Goal: Transaction & Acquisition: Book appointment/travel/reservation

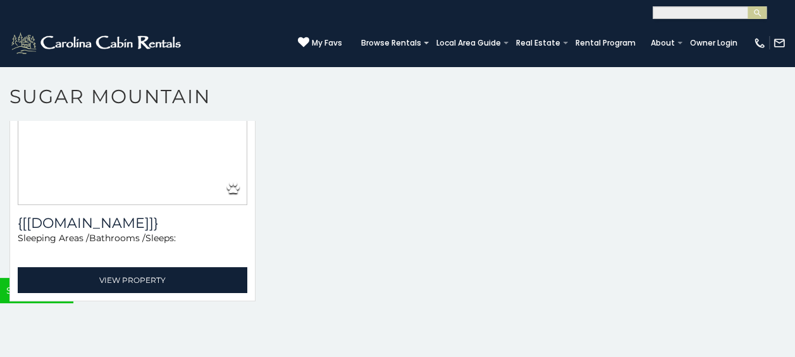
scroll to position [37, 0]
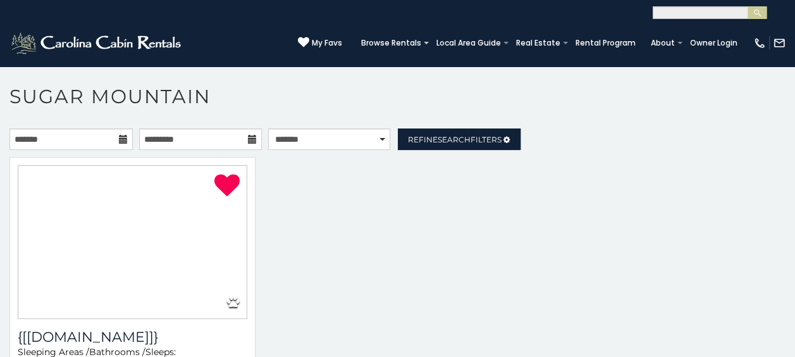
select select "**********"
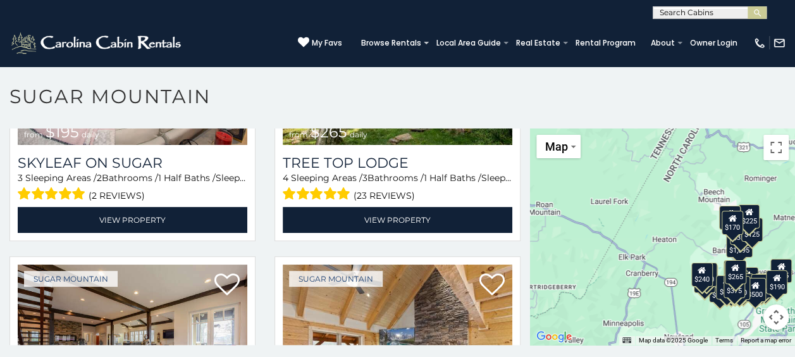
scroll to position [1154, 0]
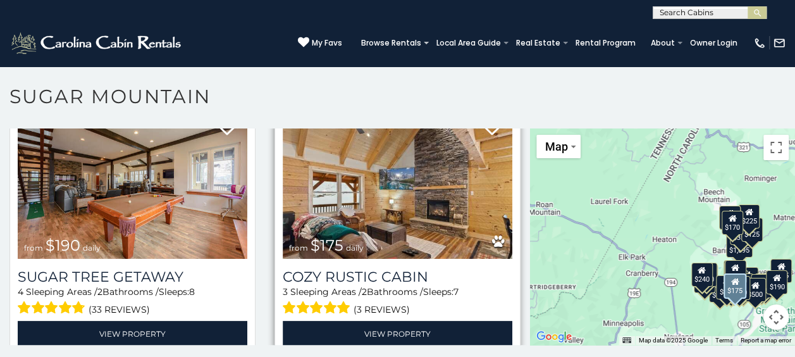
click at [487, 169] on img at bounding box center [397, 181] width 229 height 154
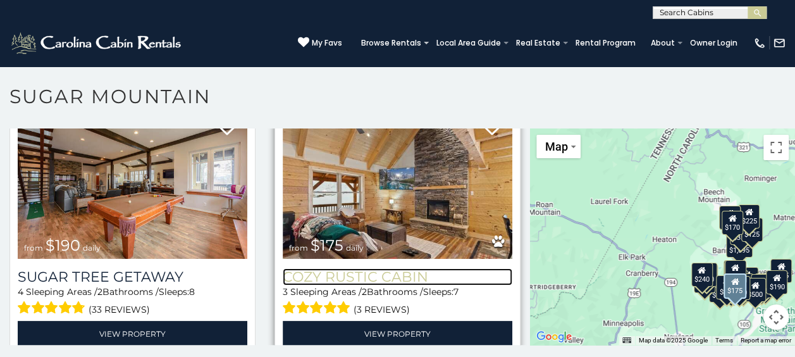
click at [396, 268] on h3 "Cozy Rustic Cabin" at bounding box center [397, 276] width 229 height 17
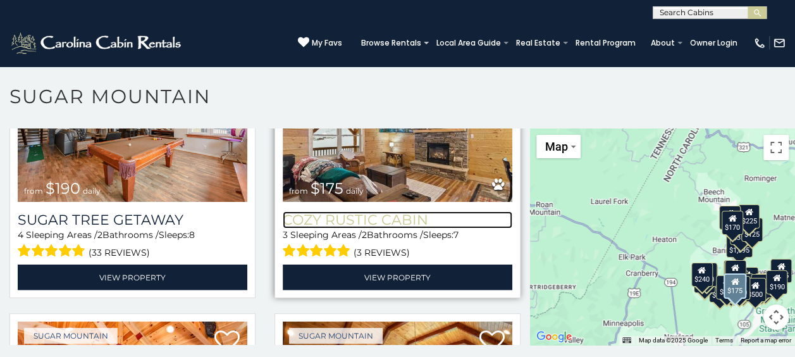
scroll to position [1316, 0]
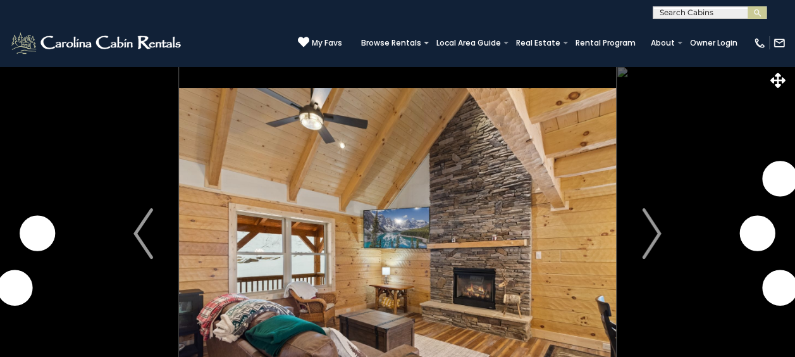
click at [647, 220] on img "Next" at bounding box center [651, 233] width 19 height 51
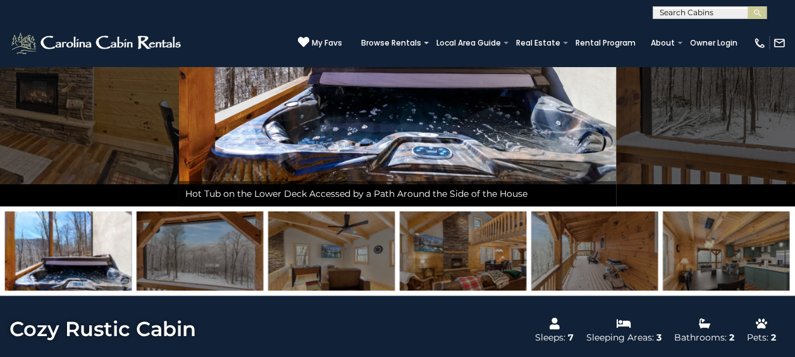
scroll to position [183, 0]
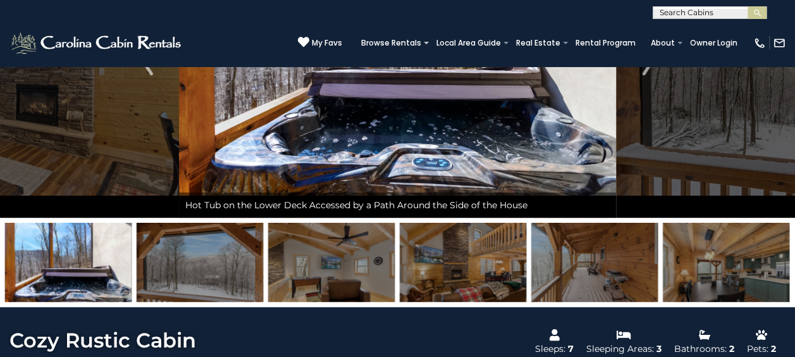
click at [618, 264] on img at bounding box center [594, 262] width 126 height 79
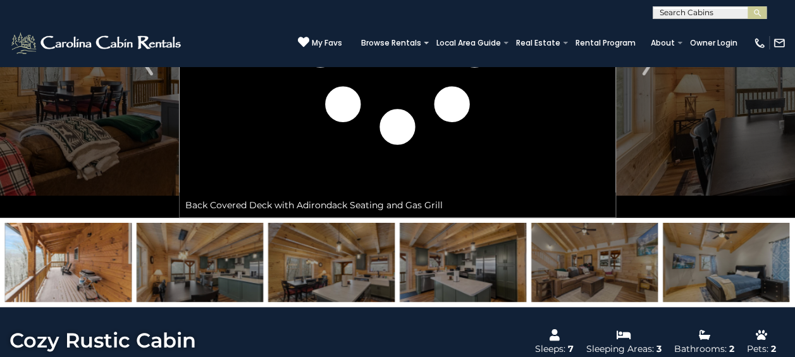
click at [245, 254] on img at bounding box center [200, 262] width 126 height 79
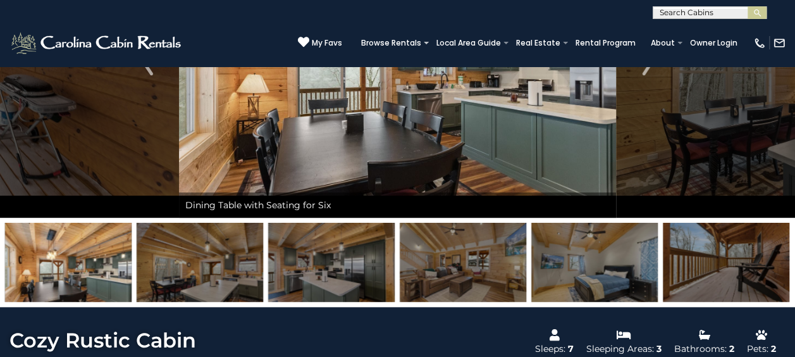
click at [245, 254] on img at bounding box center [200, 262] width 126 height 79
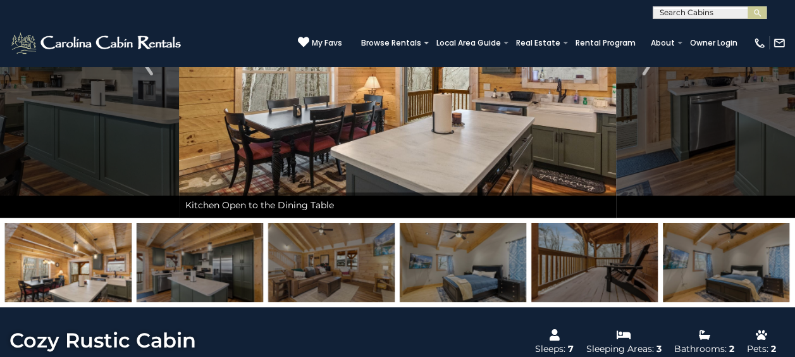
click at [245, 254] on img at bounding box center [200, 262] width 126 height 79
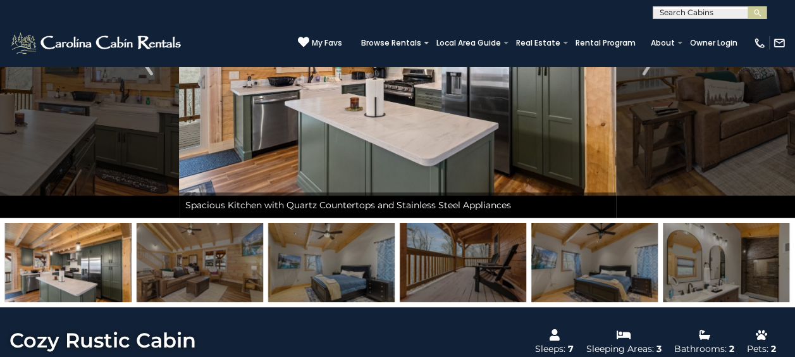
click at [245, 254] on img at bounding box center [200, 262] width 126 height 79
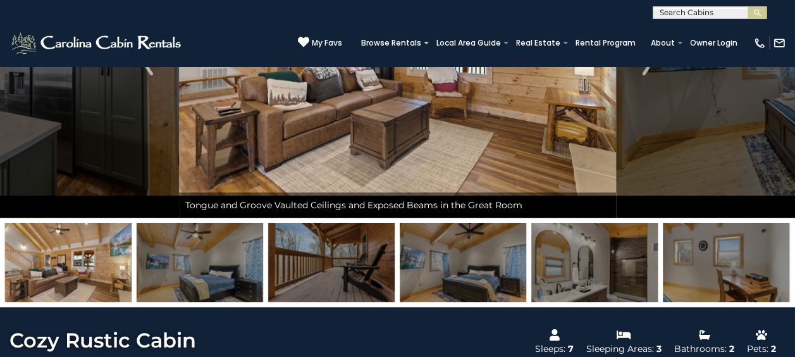
click at [245, 254] on img at bounding box center [200, 262] width 126 height 79
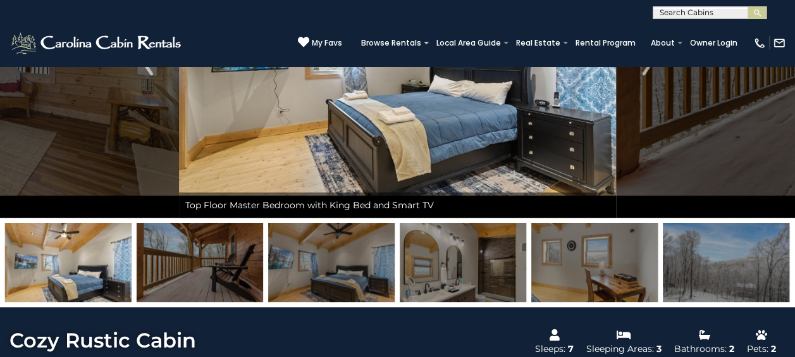
click at [245, 254] on img at bounding box center [200, 262] width 126 height 79
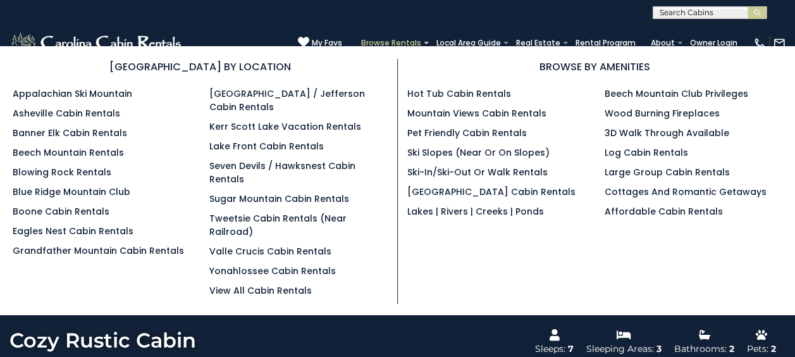
scroll to position [0, 0]
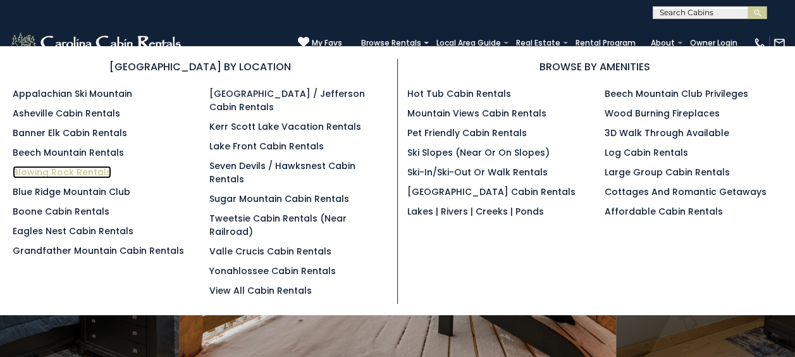
click at [94, 172] on link "Blowing Rock Rentals" at bounding box center [62, 172] width 99 height 13
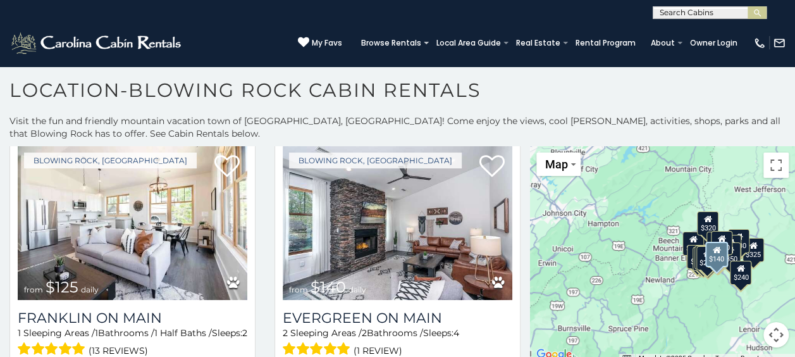
scroll to position [856, 0]
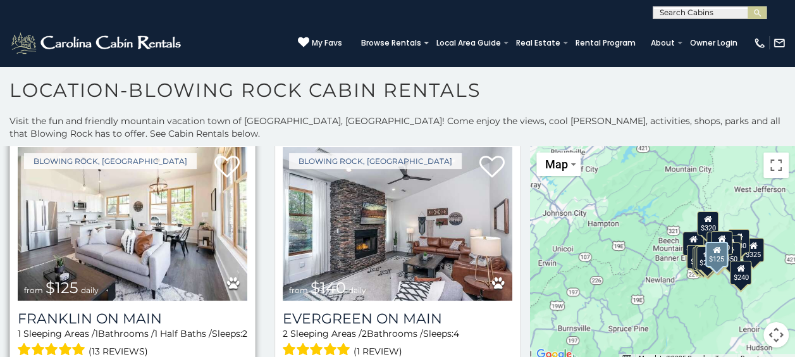
click at [150, 229] on img at bounding box center [132, 224] width 229 height 154
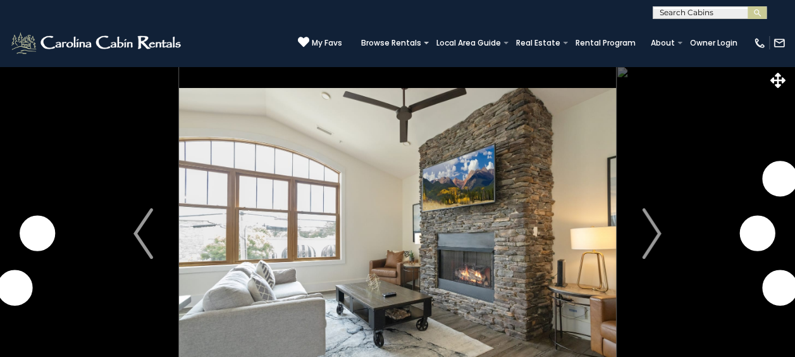
scroll to position [65, 0]
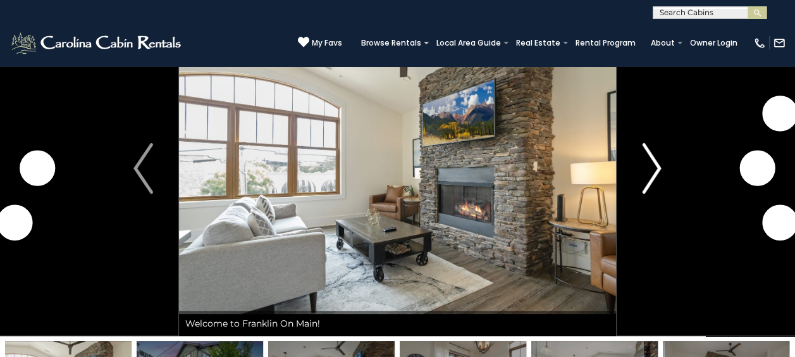
click at [656, 162] on img "Next" at bounding box center [651, 168] width 19 height 51
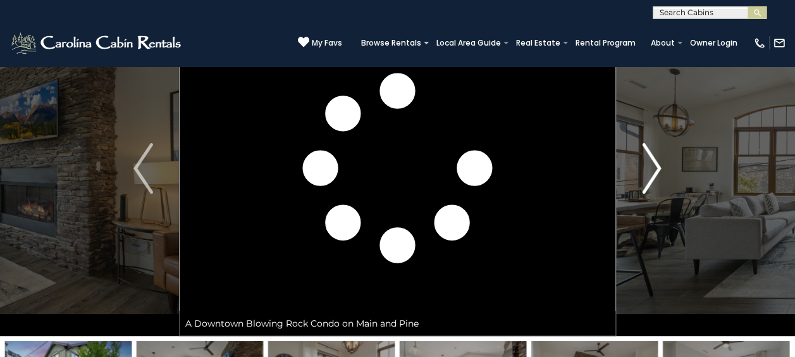
click at [656, 162] on img "Next" at bounding box center [651, 168] width 19 height 51
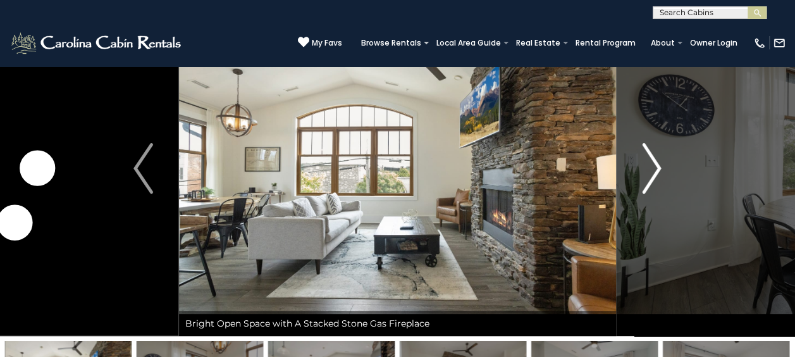
click at [656, 162] on img "Next" at bounding box center [651, 168] width 19 height 51
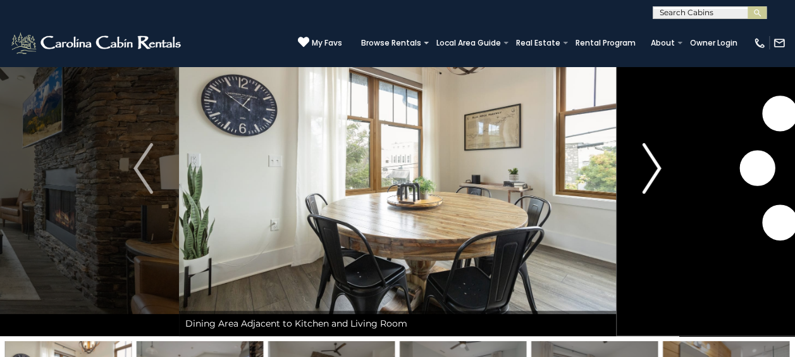
click at [656, 162] on img "Next" at bounding box center [651, 168] width 19 height 51
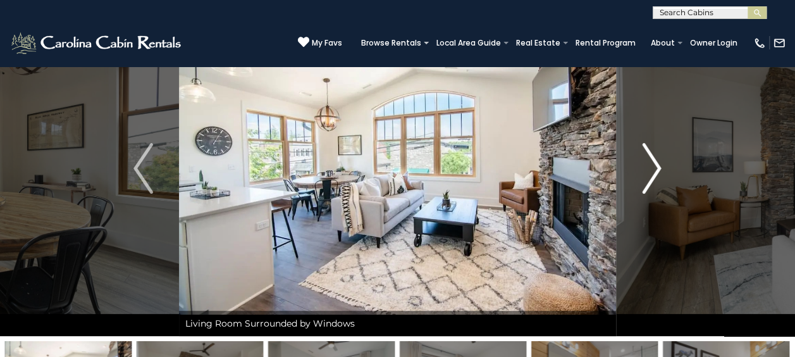
click at [656, 162] on img "Next" at bounding box center [651, 168] width 19 height 51
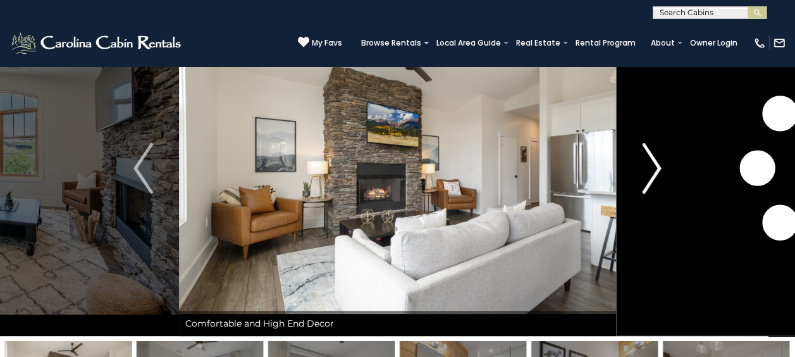
click at [656, 162] on img "Next" at bounding box center [651, 168] width 19 height 51
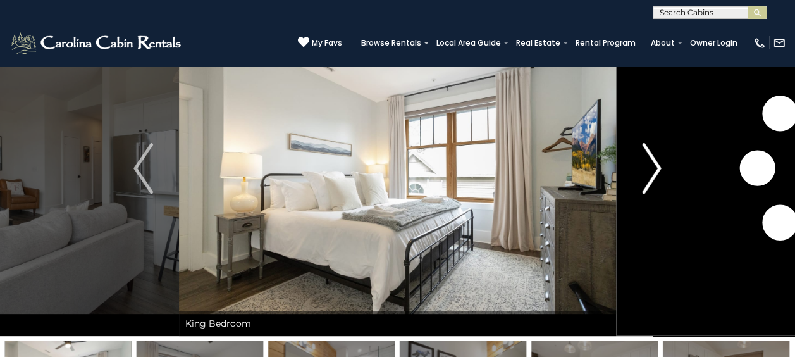
click at [656, 162] on img "Next" at bounding box center [651, 168] width 19 height 51
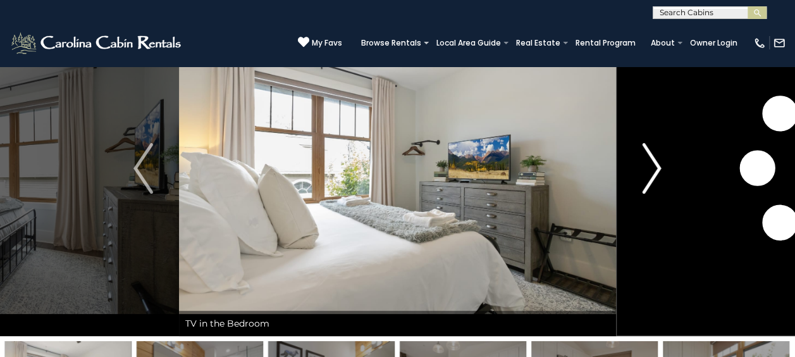
click at [656, 162] on img "Next" at bounding box center [651, 168] width 19 height 51
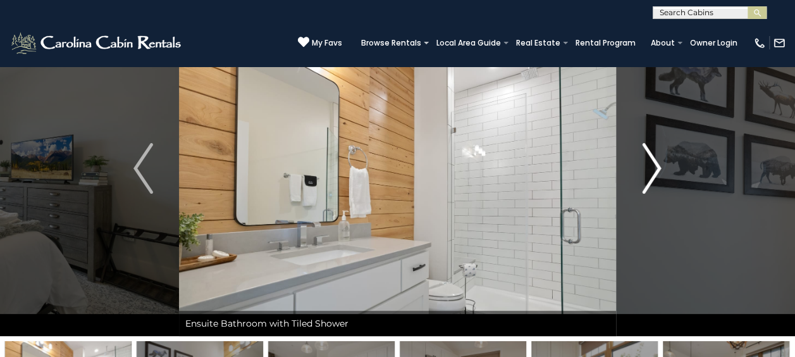
click at [656, 162] on img "Next" at bounding box center [651, 168] width 19 height 51
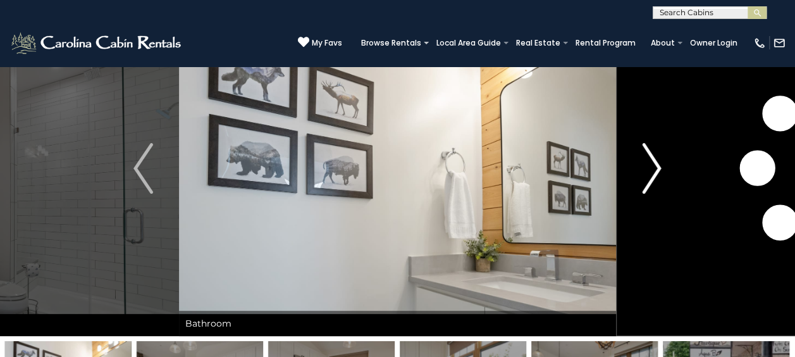
click at [656, 162] on img "Next" at bounding box center [651, 168] width 19 height 51
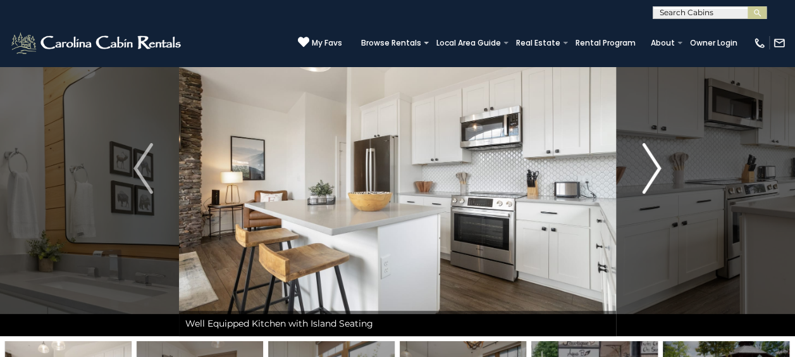
click at [656, 162] on img "Next" at bounding box center [651, 168] width 19 height 51
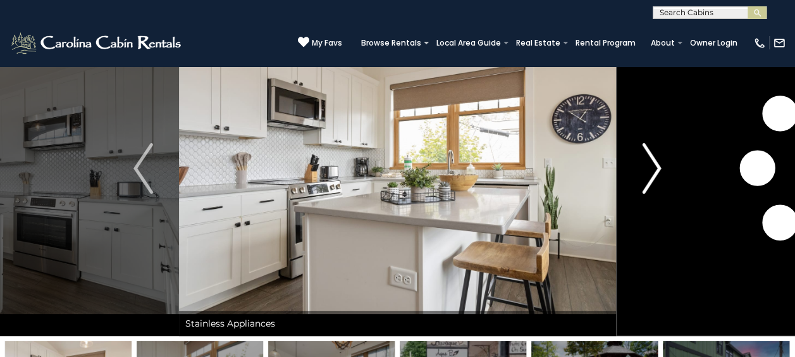
click at [656, 162] on img "Next" at bounding box center [651, 168] width 19 height 51
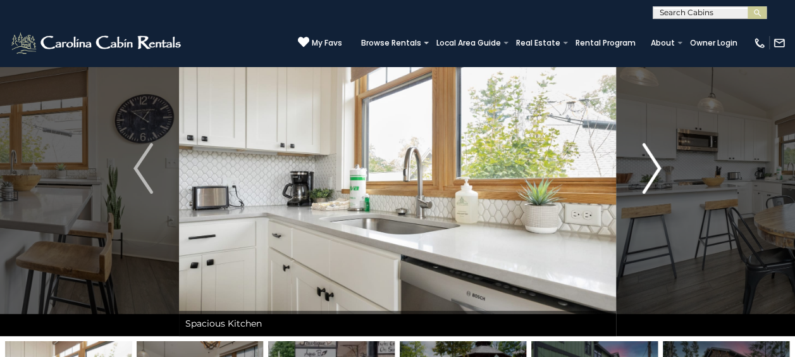
click at [656, 162] on img "Next" at bounding box center [651, 168] width 19 height 51
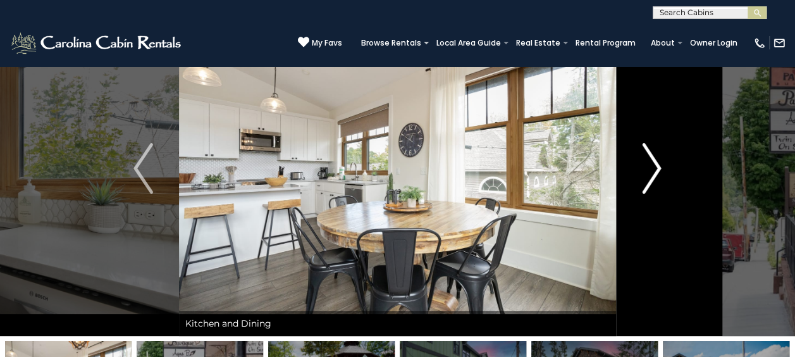
click at [656, 162] on img "Next" at bounding box center [651, 168] width 19 height 51
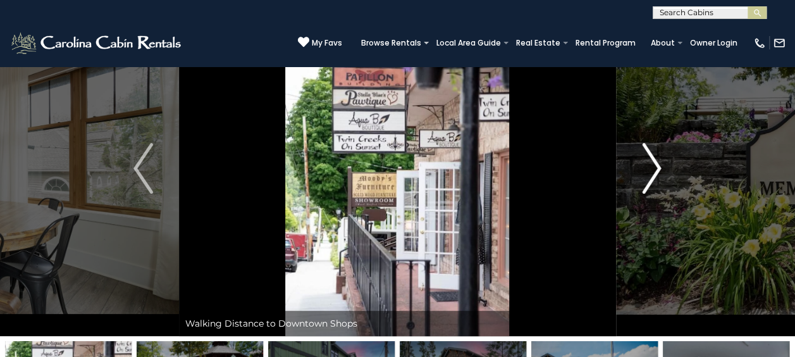
click at [656, 162] on img "Next" at bounding box center [651, 168] width 19 height 51
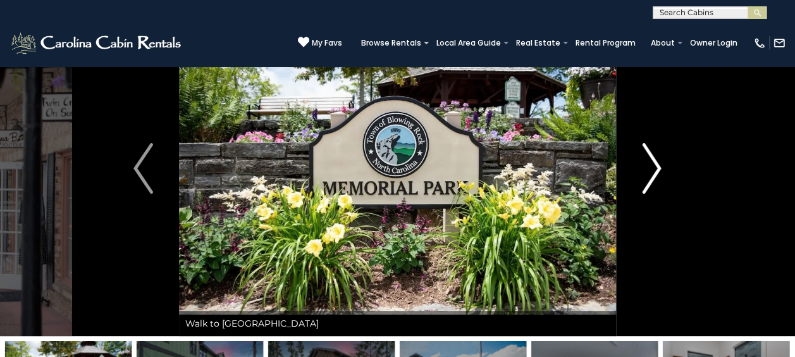
click at [656, 162] on img "Next" at bounding box center [651, 168] width 19 height 51
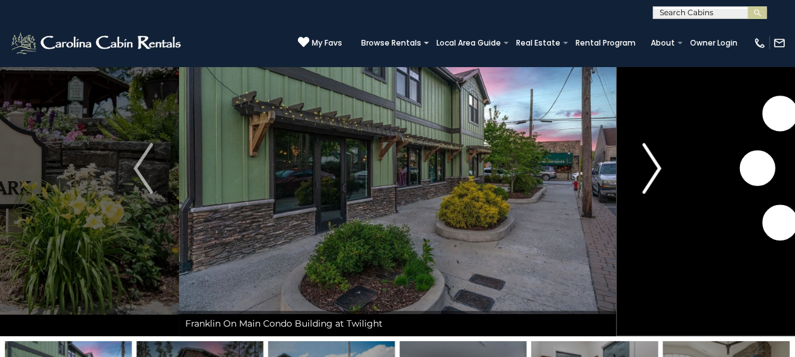
click at [656, 162] on img "Next" at bounding box center [651, 168] width 19 height 51
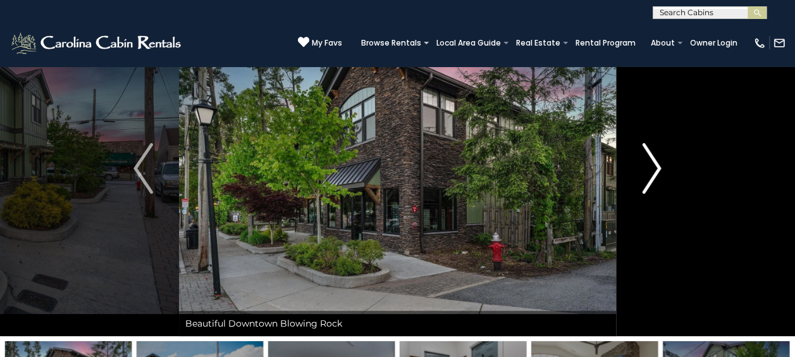
click at [656, 162] on img "Next" at bounding box center [651, 168] width 19 height 51
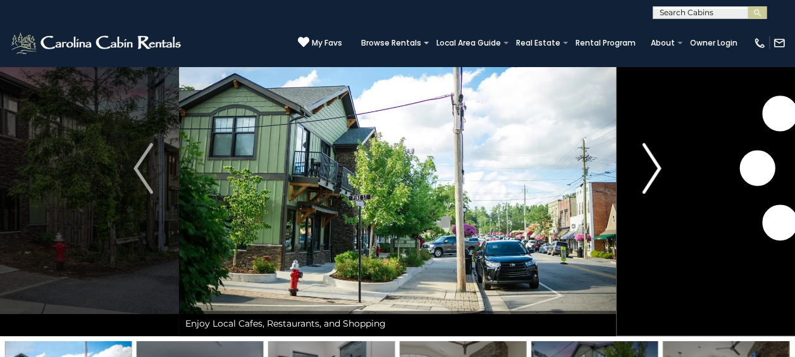
click at [656, 162] on img "Next" at bounding box center [651, 168] width 19 height 51
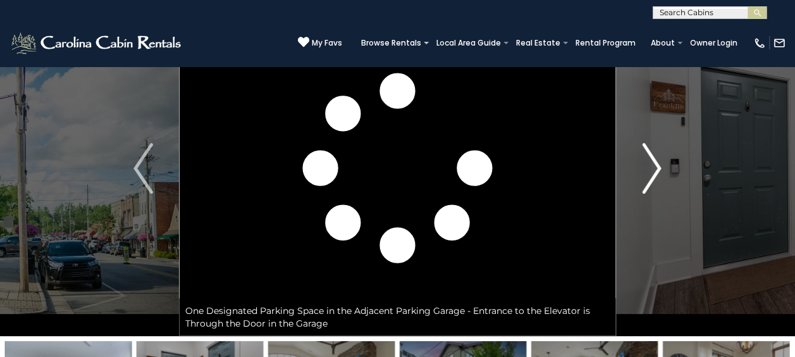
click at [656, 162] on img "Next" at bounding box center [651, 168] width 19 height 51
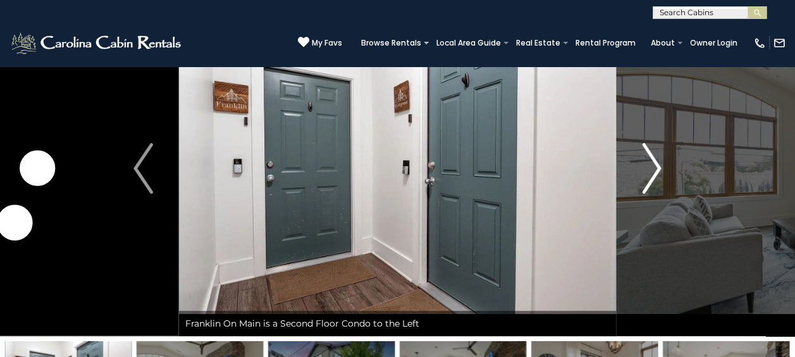
click at [656, 162] on img "Next" at bounding box center [651, 168] width 19 height 51
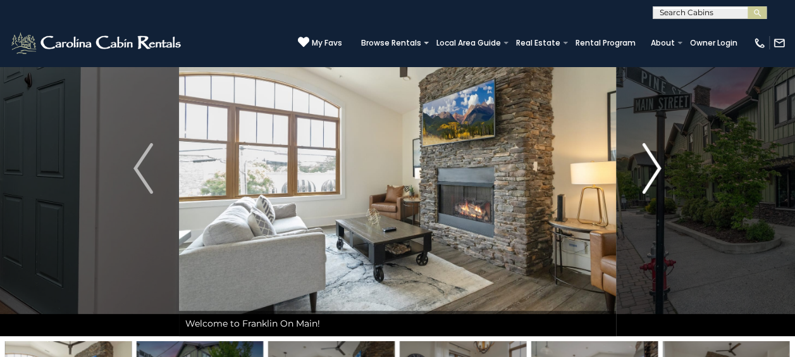
click at [656, 162] on img "Next" at bounding box center [651, 168] width 19 height 51
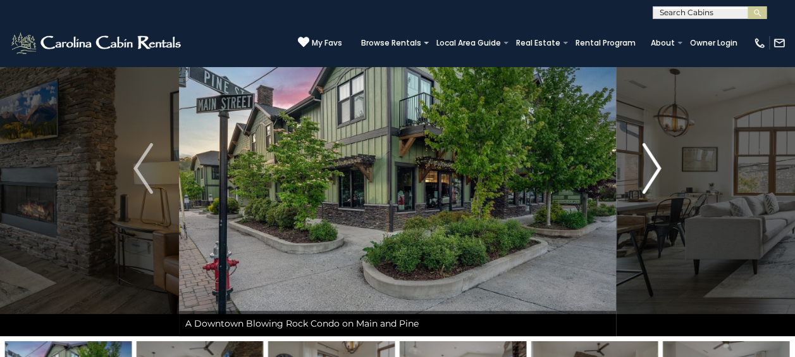
click at [656, 162] on img "Next" at bounding box center [651, 168] width 19 height 51
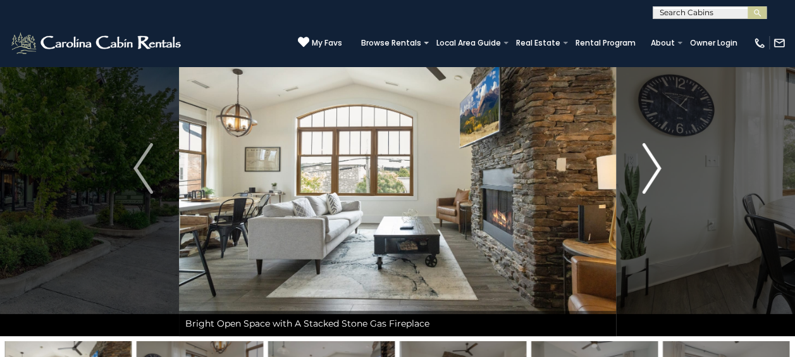
click at [657, 164] on img "Next" at bounding box center [651, 168] width 19 height 51
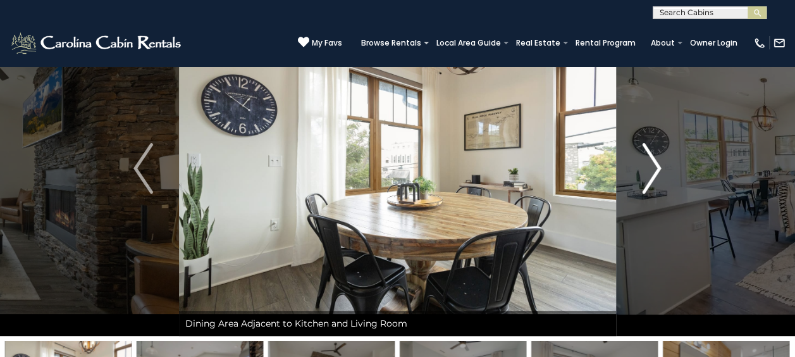
click at [657, 164] on img "Next" at bounding box center [651, 168] width 19 height 51
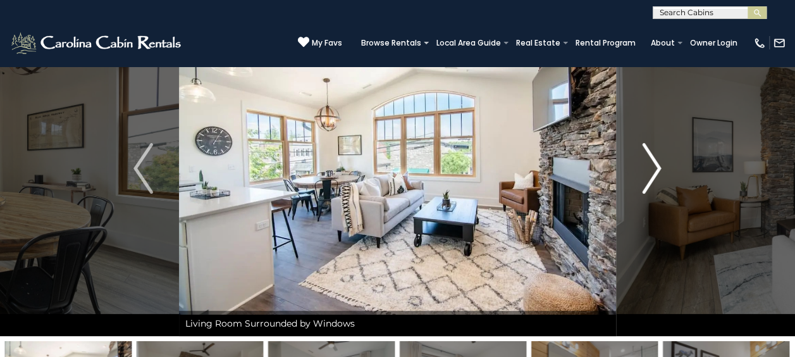
click at [657, 164] on img "Next" at bounding box center [651, 168] width 19 height 51
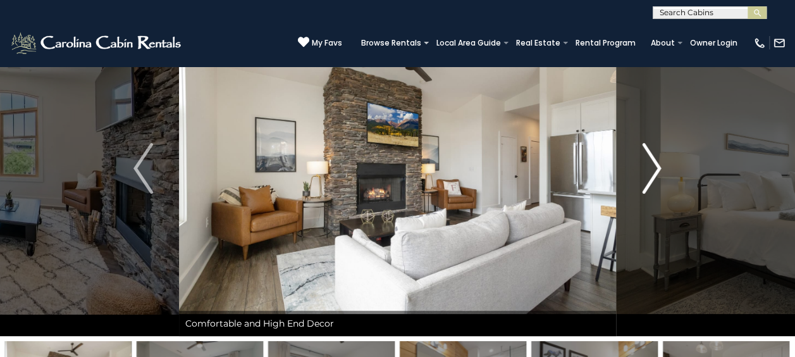
click at [657, 164] on img "Next" at bounding box center [651, 168] width 19 height 51
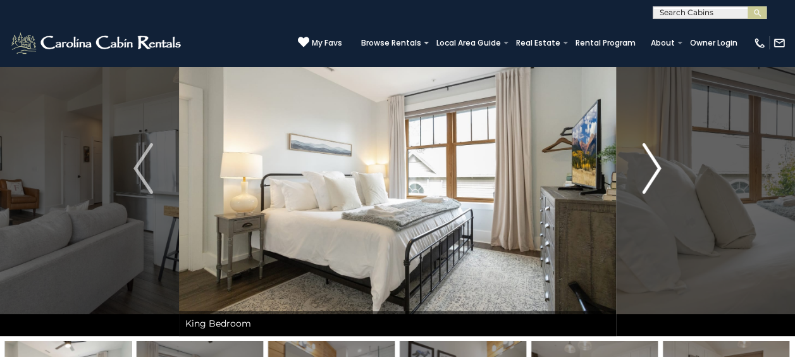
click at [657, 164] on img "Next" at bounding box center [651, 168] width 19 height 51
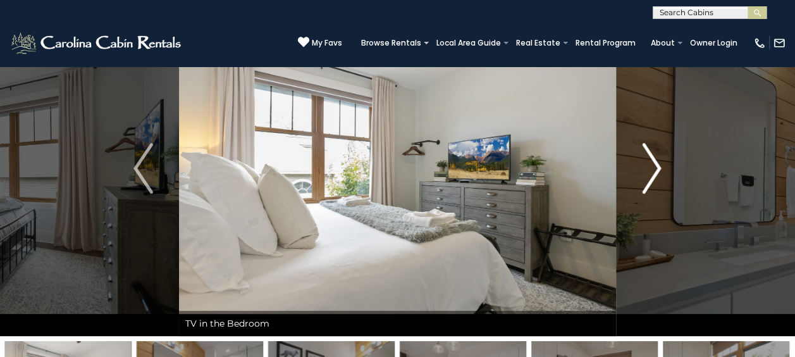
click at [657, 164] on img "Next" at bounding box center [651, 168] width 19 height 51
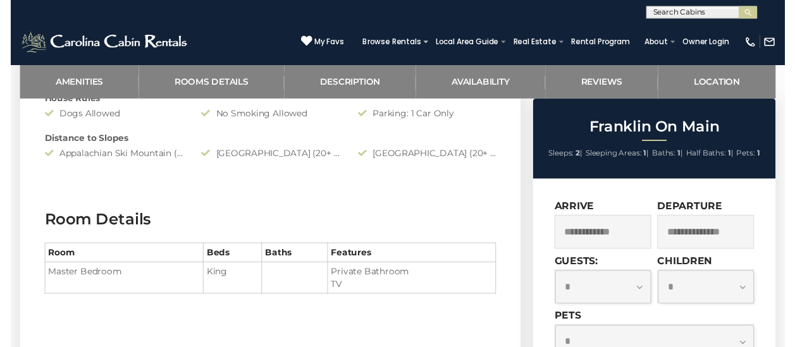
scroll to position [740, 0]
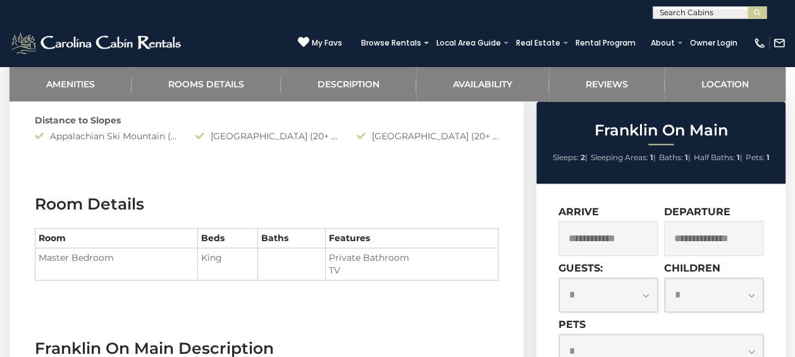
click at [602, 240] on input "text" at bounding box center [607, 238] width 99 height 35
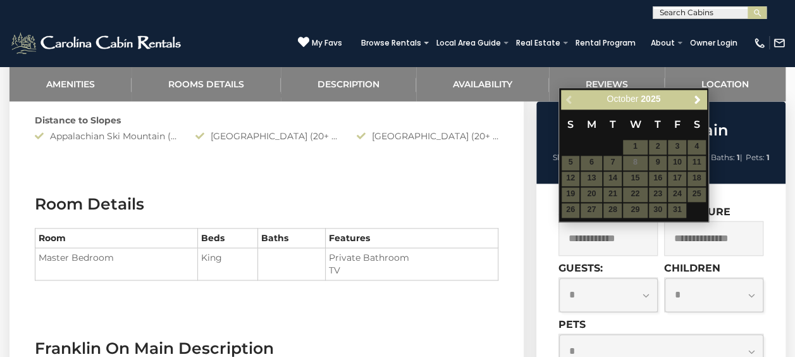
click at [694, 90] on div "Previous Next October 2025" at bounding box center [633, 100] width 145 height 20
click at [696, 101] on span "Next" at bounding box center [697, 99] width 10 height 10
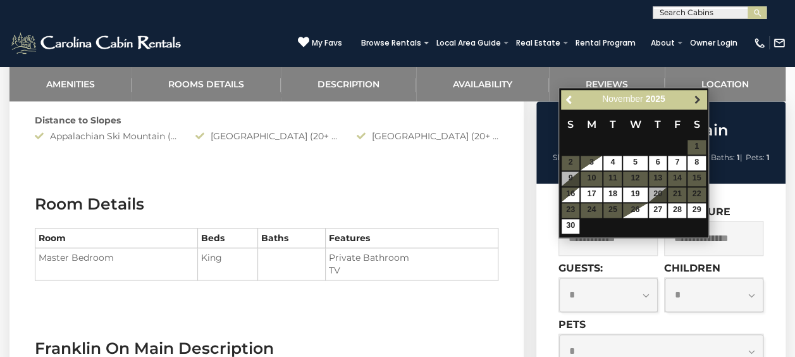
click at [694, 94] on span "Next" at bounding box center [697, 99] width 10 height 10
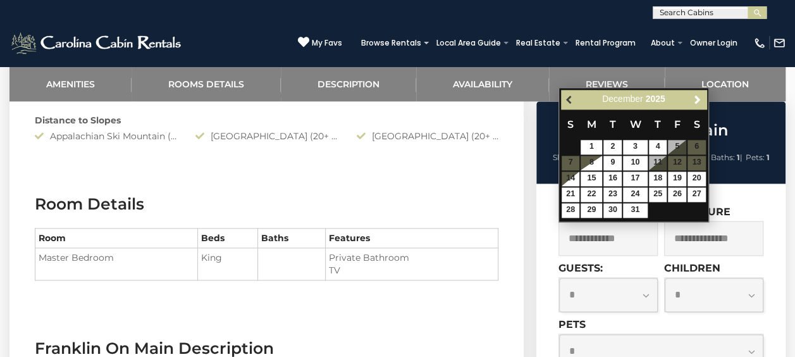
click at [571, 99] on span "Previous" at bounding box center [570, 99] width 10 height 10
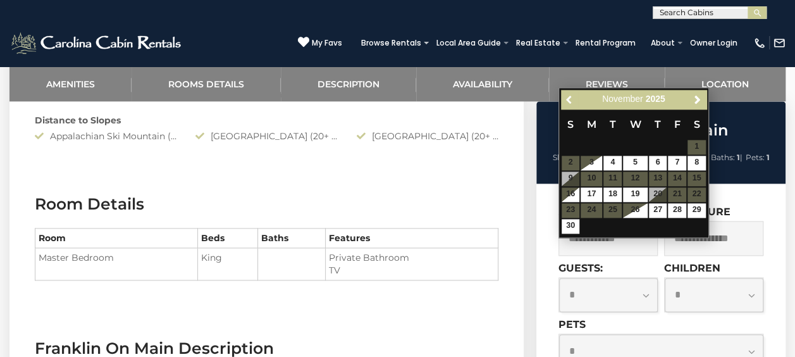
click at [571, 99] on span "Previous" at bounding box center [570, 99] width 10 height 10
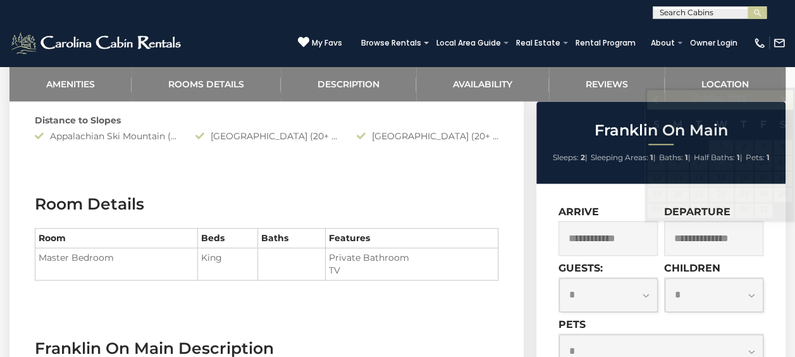
click at [440, 166] on section "Amenities Amenities Air Conditioning: Central Heat: Central/ Heat Pump Fireplac…" at bounding box center [266, 24] width 514 height 300
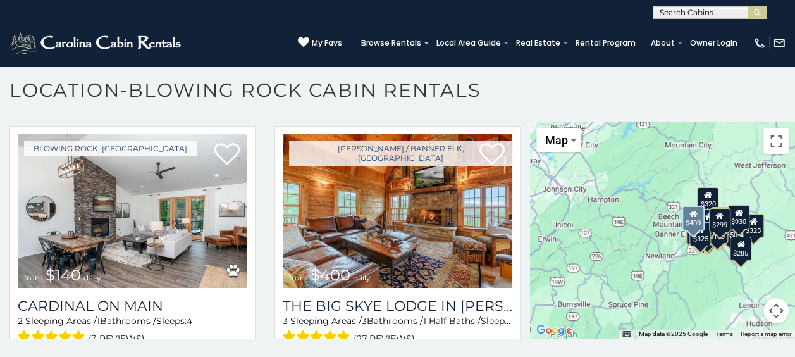
scroll to position [2484, 0]
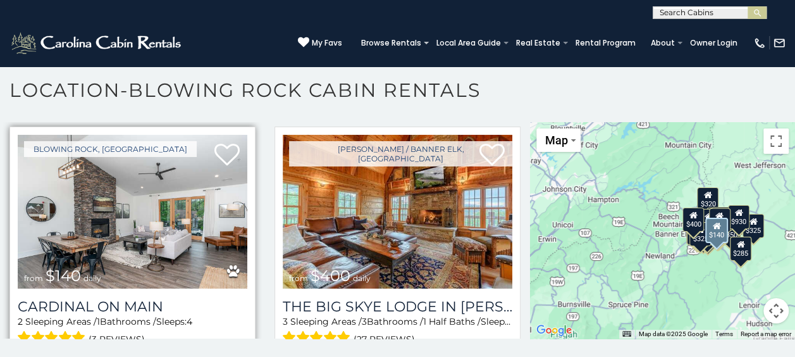
click at [223, 177] on img at bounding box center [132, 212] width 229 height 154
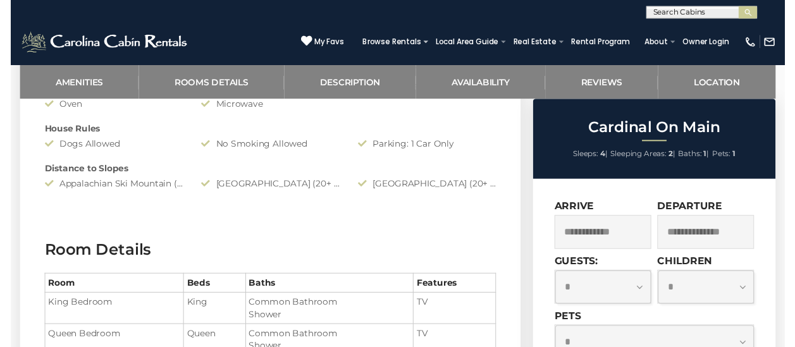
scroll to position [688, 0]
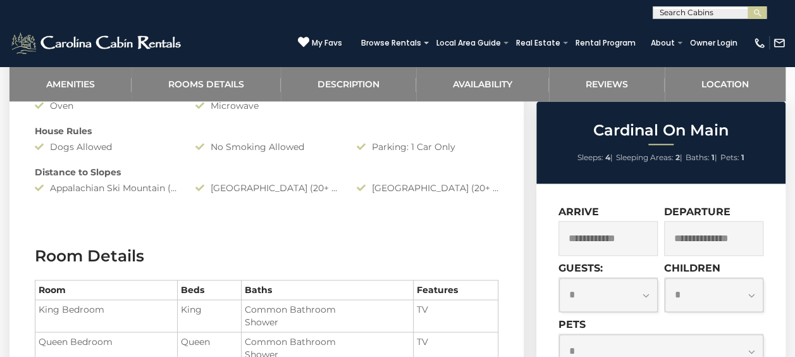
click at [619, 236] on input "text" at bounding box center [607, 238] width 99 height 35
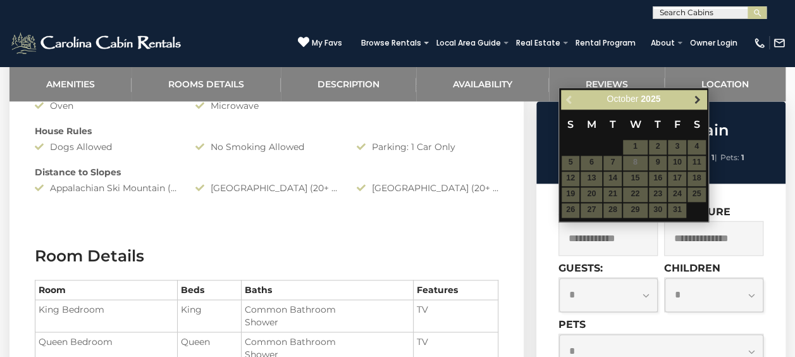
click at [694, 99] on span "Next" at bounding box center [697, 99] width 10 height 10
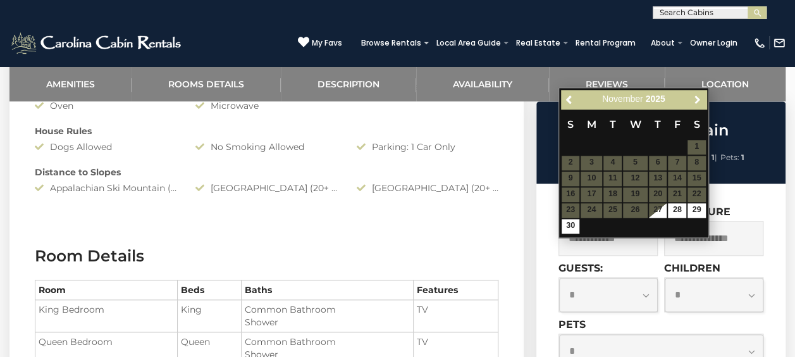
click at [694, 99] on span "Next" at bounding box center [697, 99] width 10 height 10
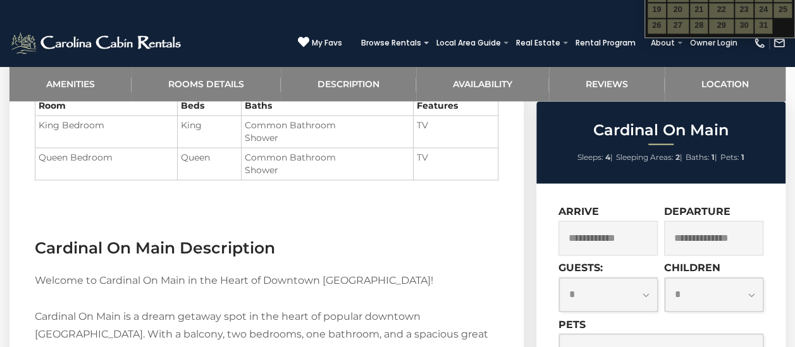
scroll to position [881, 0]
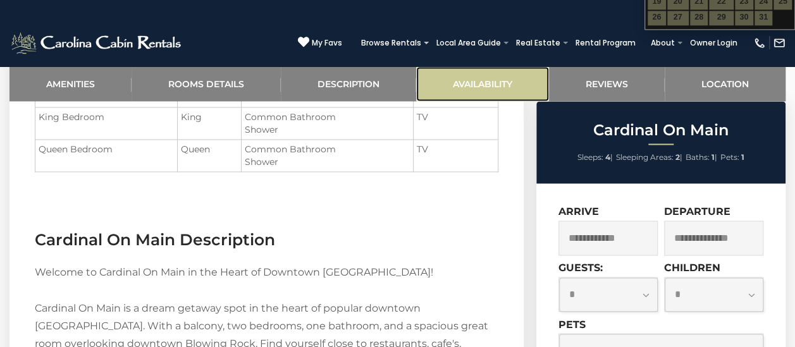
click at [510, 79] on link "Availability" at bounding box center [482, 83] width 133 height 35
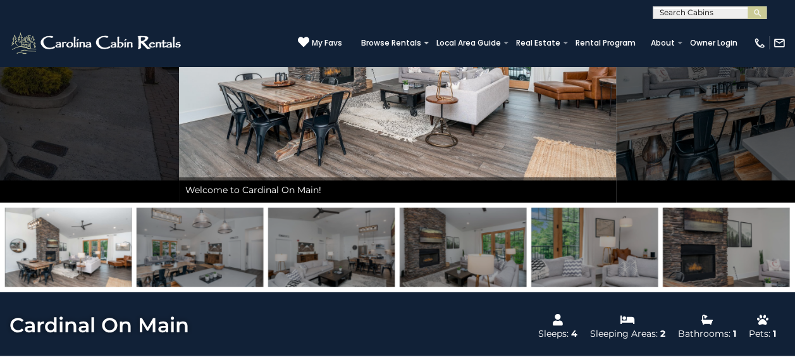
scroll to position [0, 0]
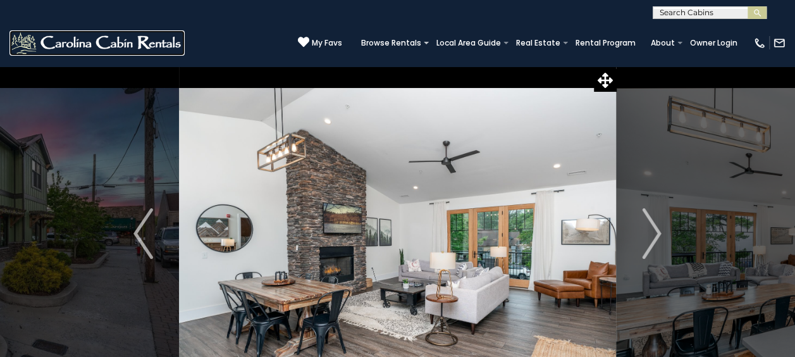
click at [167, 46] on img at bounding box center [96, 42] width 175 height 25
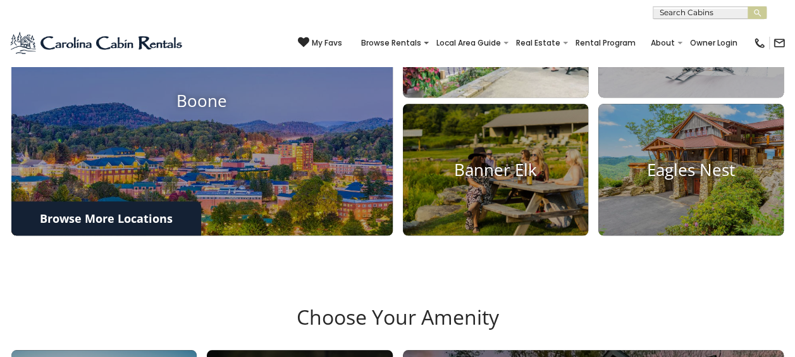
scroll to position [316, 0]
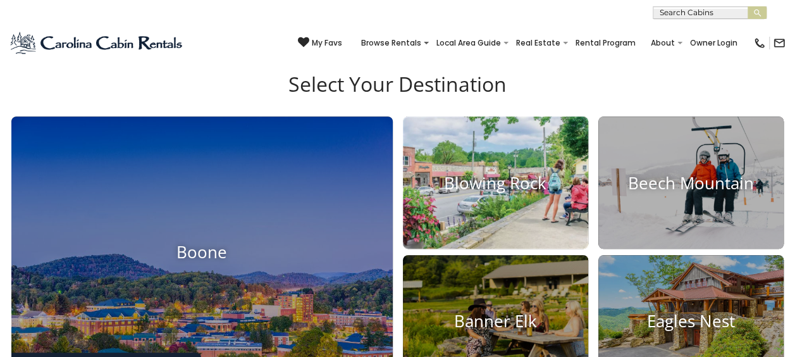
click at [417, 187] on h4 "Blowing Rock" at bounding box center [495, 183] width 185 height 20
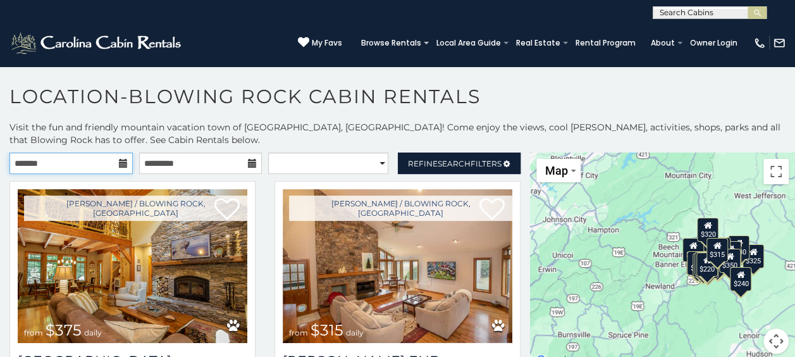
click at [107, 162] on input "text" at bounding box center [70, 162] width 123 height 21
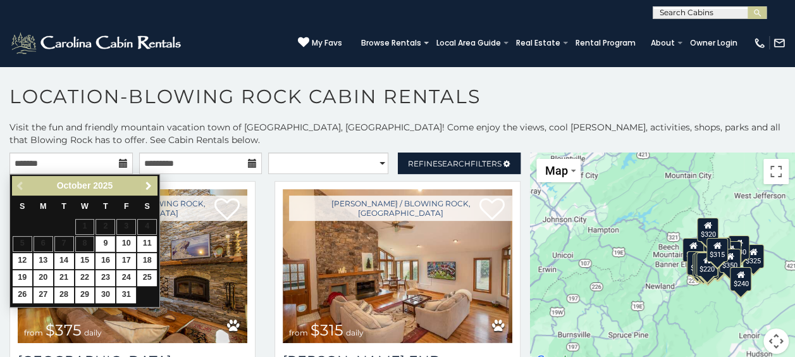
click at [152, 187] on span "Next" at bounding box center [148, 186] width 10 height 10
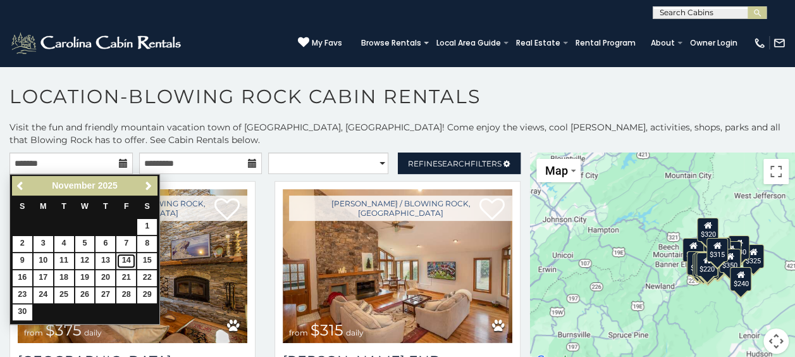
click at [131, 254] on link "14" at bounding box center [126, 261] width 20 height 16
type input "**********"
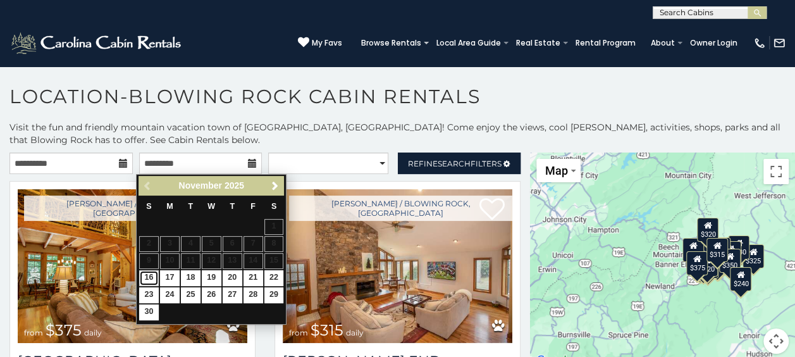
click at [150, 274] on link "16" at bounding box center [149, 278] width 20 height 16
type input "**********"
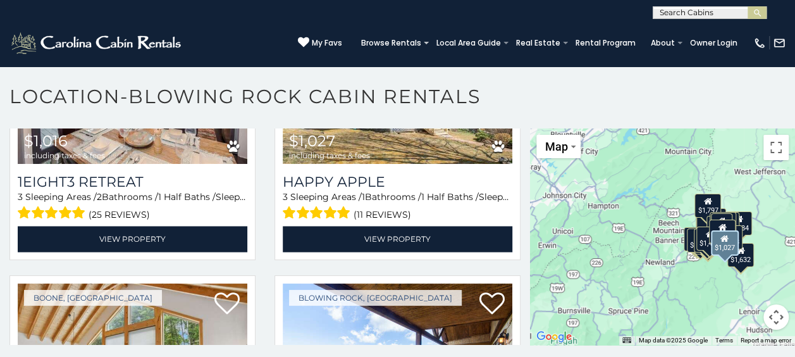
scroll to position [3538, 0]
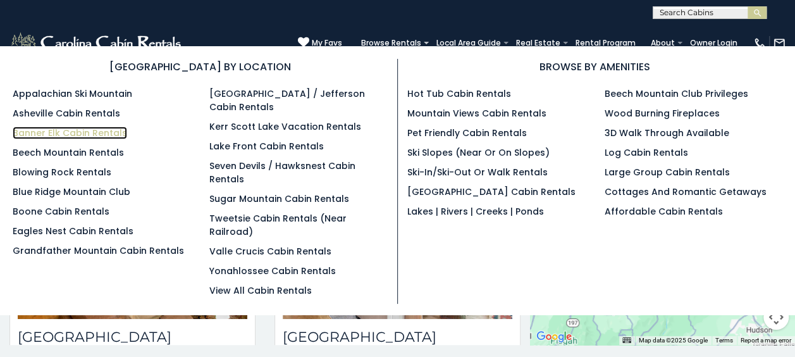
click at [79, 131] on link "Banner Elk Cabin Rentals" at bounding box center [70, 132] width 114 height 13
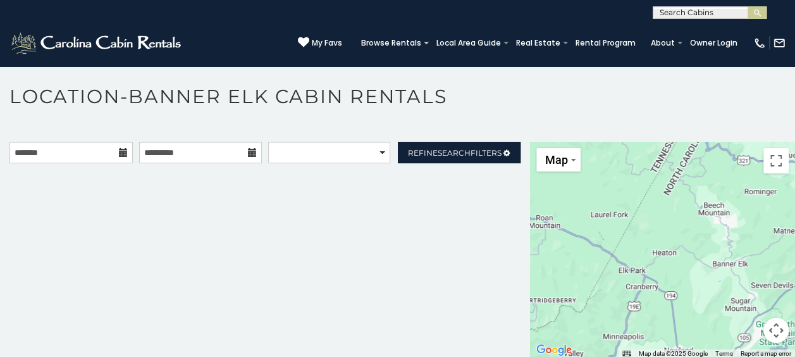
scroll to position [30, 0]
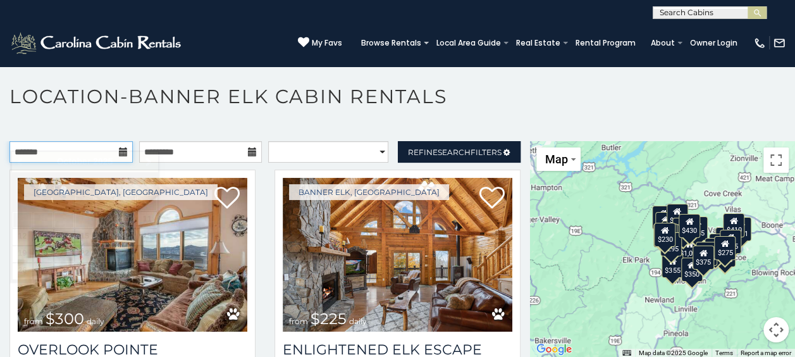
click at [79, 141] on input "text" at bounding box center [70, 151] width 123 height 21
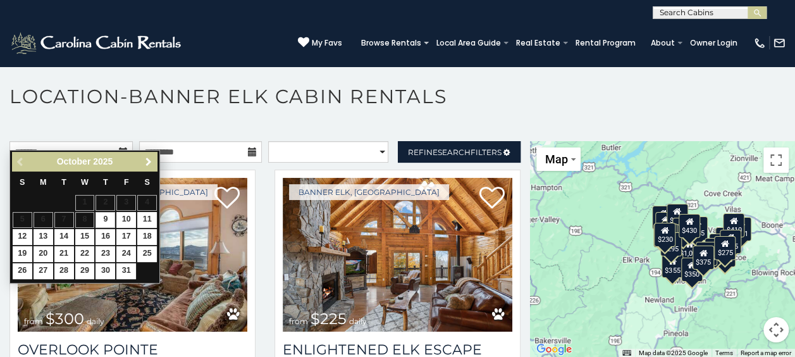
click at [145, 157] on span "Next" at bounding box center [148, 162] width 10 height 10
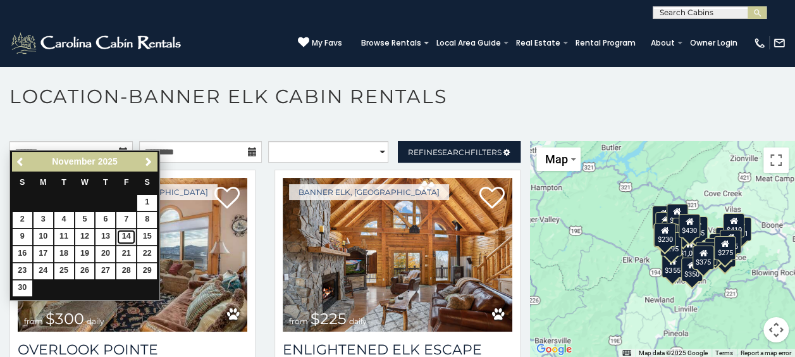
click at [128, 233] on link "14" at bounding box center [126, 237] width 20 height 16
type input "**********"
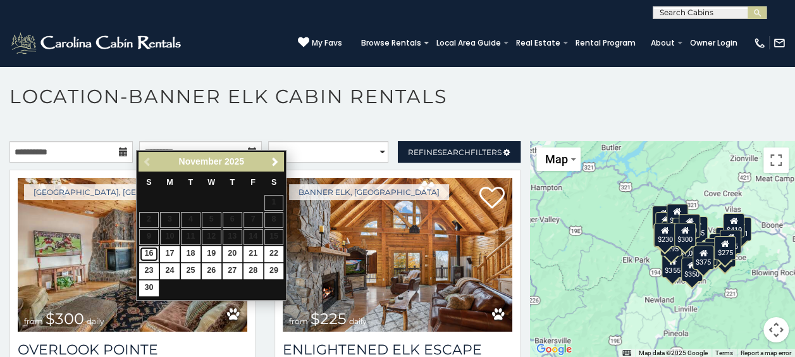
click at [156, 248] on link "16" at bounding box center [149, 254] width 20 height 16
type input "**********"
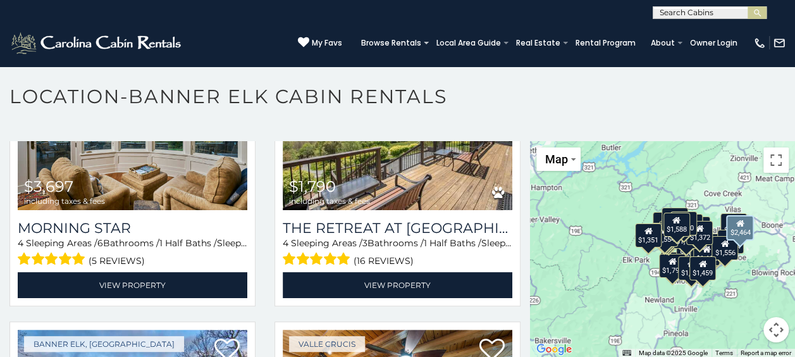
scroll to position [396, 0]
